Goal: Check status: Check status

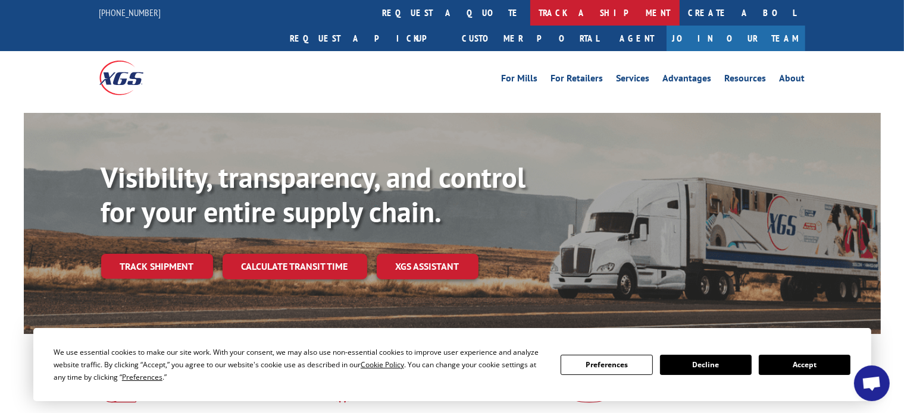
click at [530, 15] on link "track a shipment" at bounding box center [604, 13] width 149 height 26
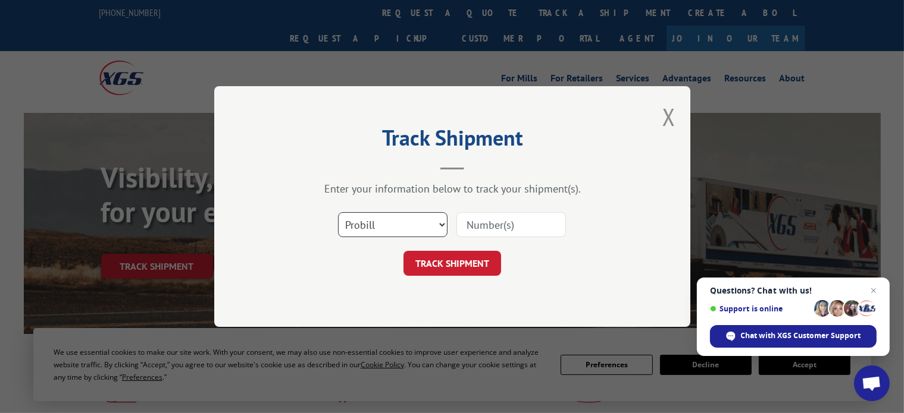
click at [345, 222] on select "Select category... Probill BOL PO" at bounding box center [392, 224] width 109 height 25
select select "bol"
click at [338, 212] on select "Select category... Probill BOL PO" at bounding box center [392, 224] width 109 height 25
click at [477, 230] on input at bounding box center [510, 224] width 109 height 25
paste input "006650848"
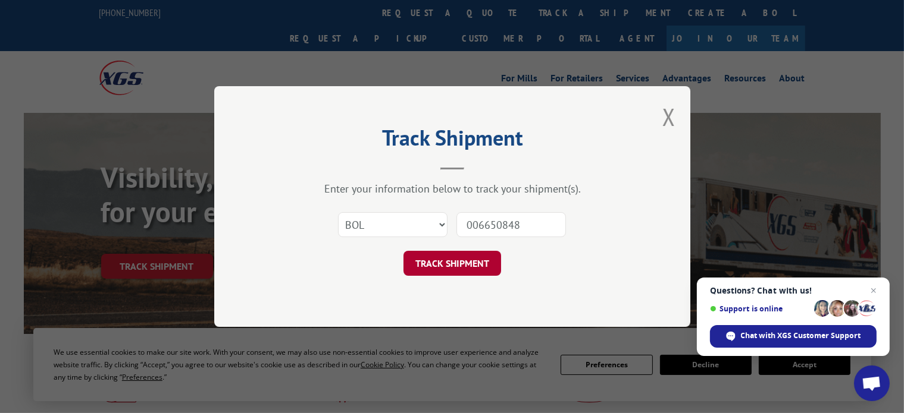
type input "006650848"
click at [466, 266] on button "TRACK SHIPMENT" at bounding box center [452, 263] width 98 height 25
